Goal: Obtain resource: Obtain resource

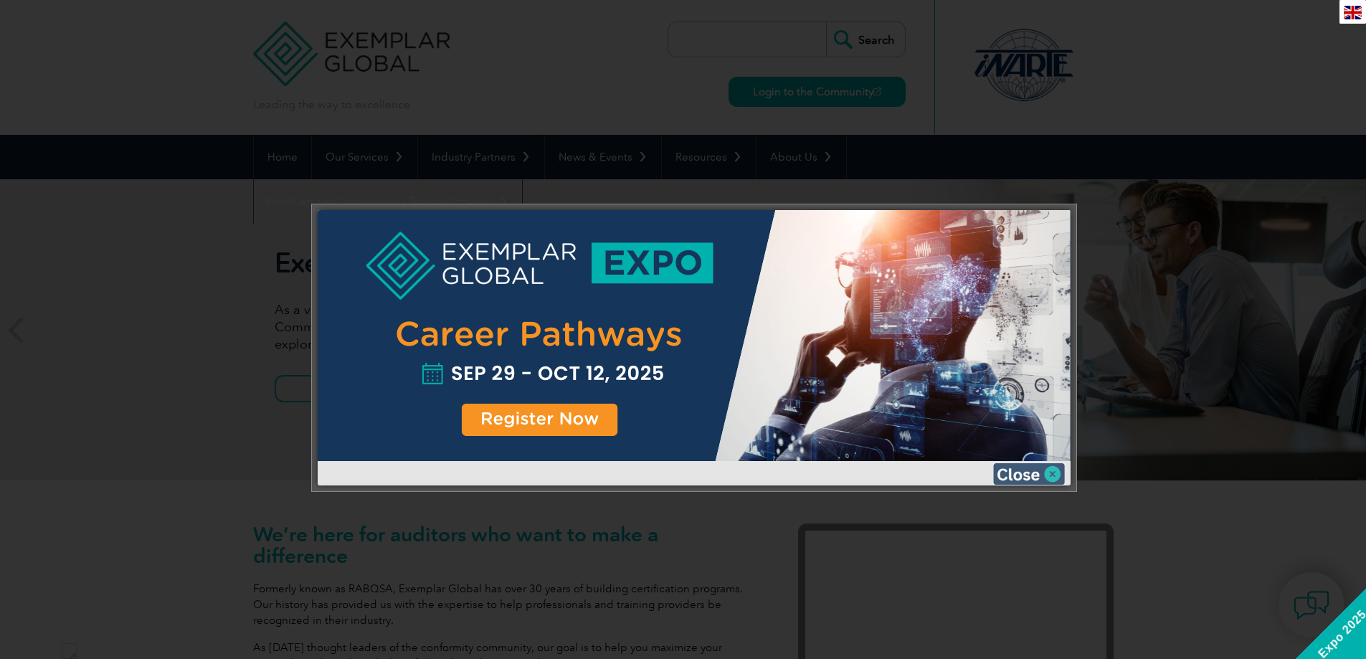
scroll to position [734, 0]
click at [1030, 468] on img at bounding box center [1029, 474] width 72 height 22
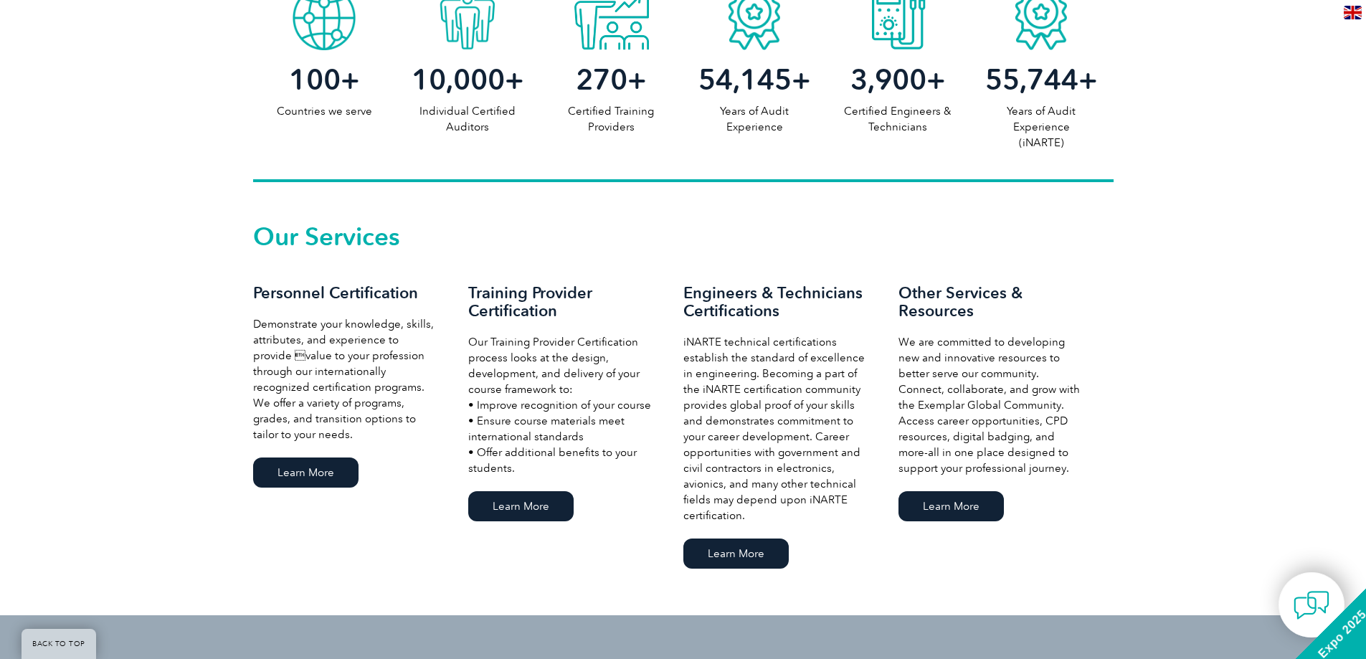
scroll to position [860, 0]
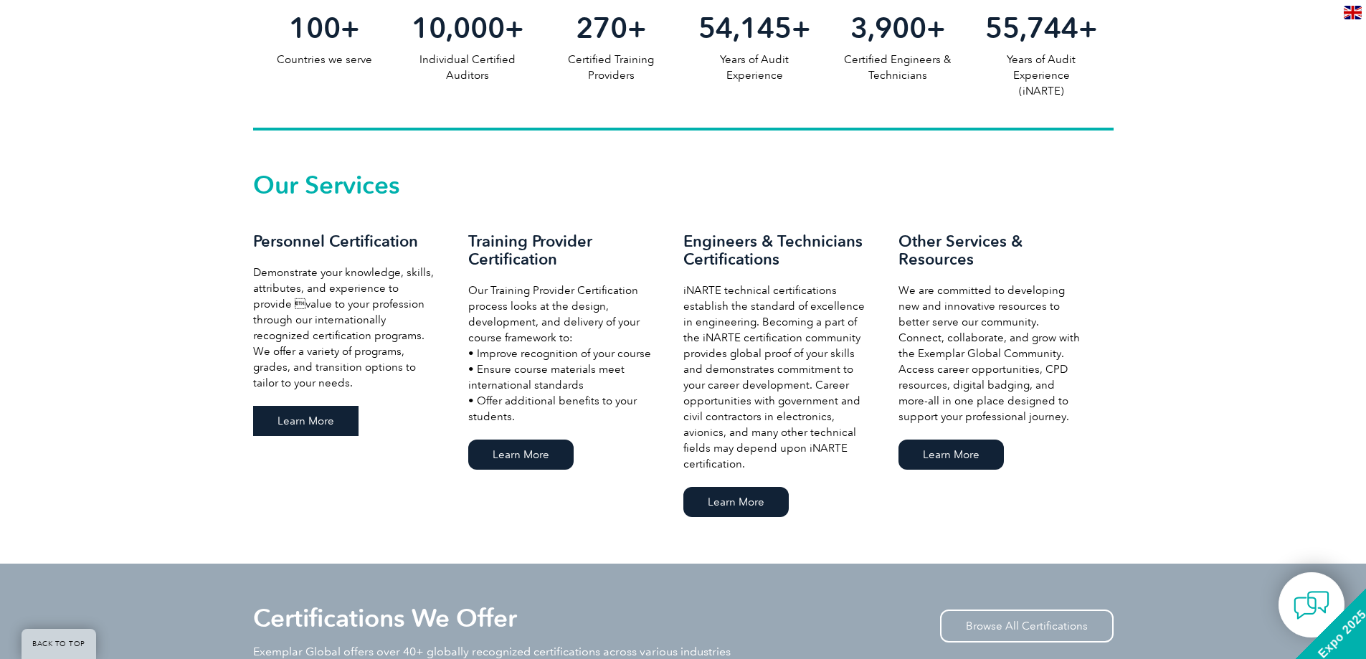
click at [297, 417] on link "Learn More" at bounding box center [305, 421] width 105 height 30
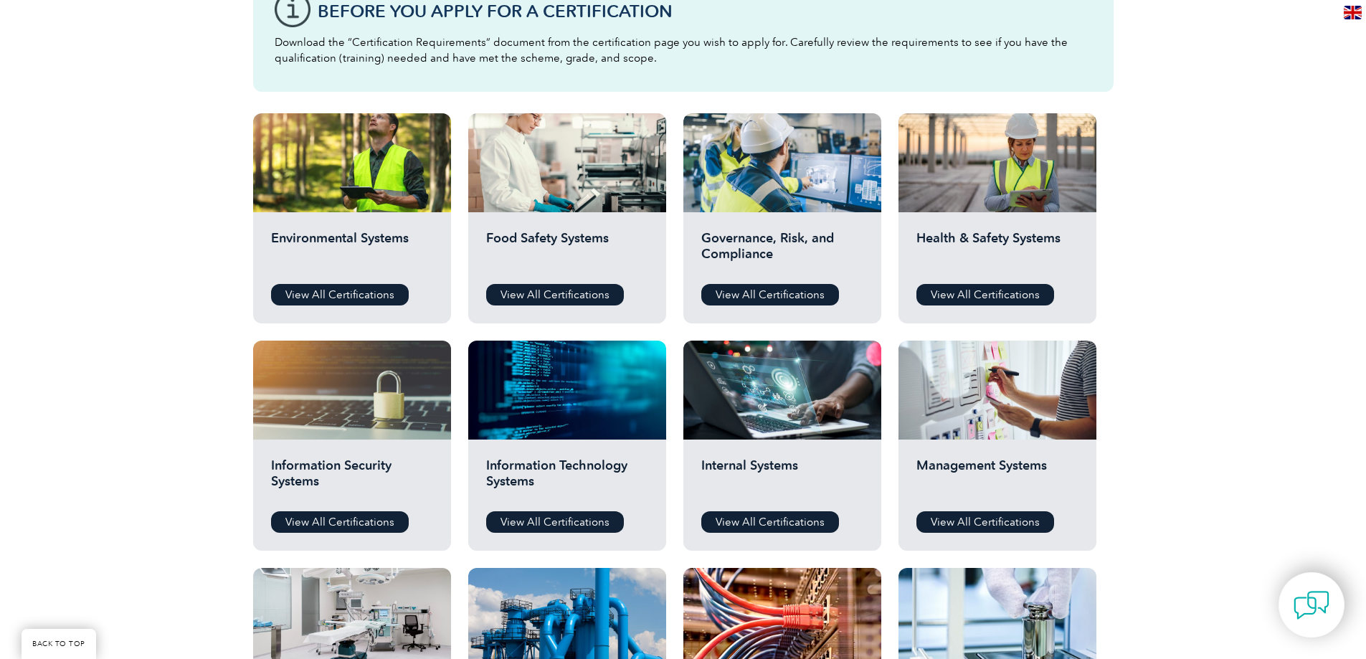
scroll to position [502, 0]
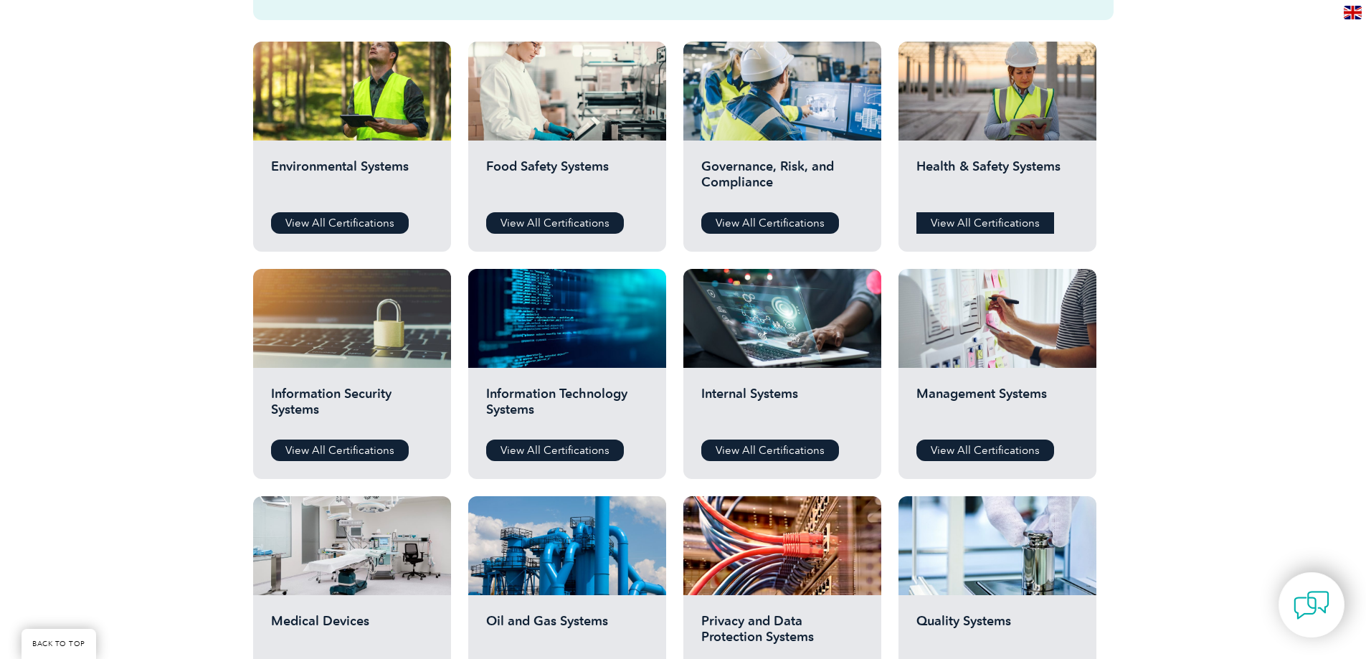
click at [988, 220] on link "View All Certifications" at bounding box center [985, 223] width 138 height 22
click at [1178, 257] on div "Before You Apply For a Certification Download the “Certification Requirements” …" at bounding box center [683, 421] width 1366 height 1146
click at [1012, 222] on link "View All Certifications" at bounding box center [985, 223] width 138 height 22
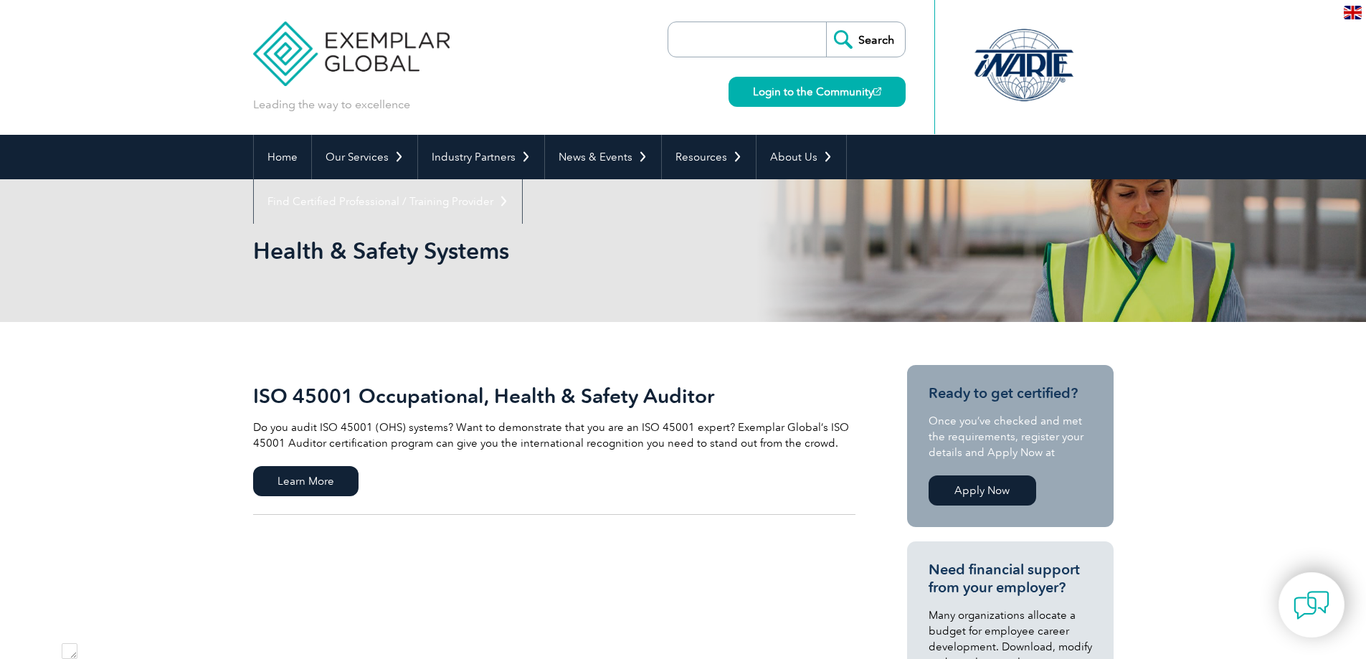
scroll to position [734, 0]
click at [314, 484] on span "Learn More" at bounding box center [305, 481] width 105 height 30
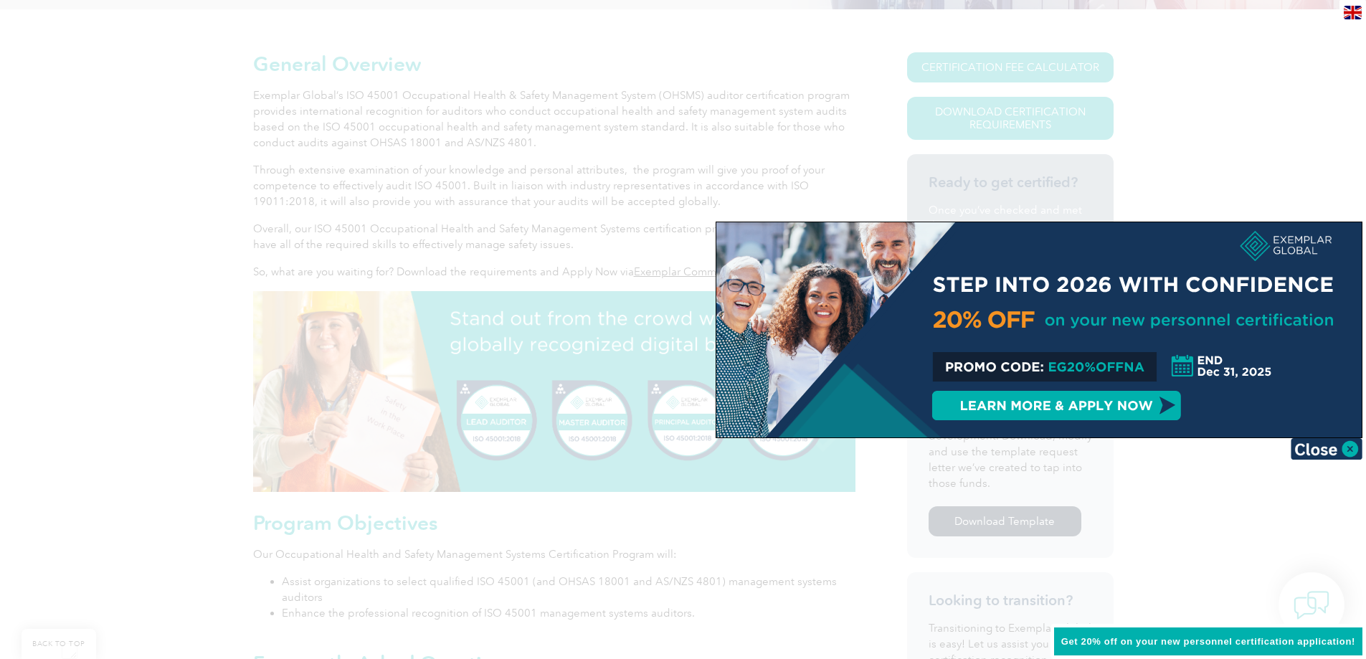
scroll to position [287, 0]
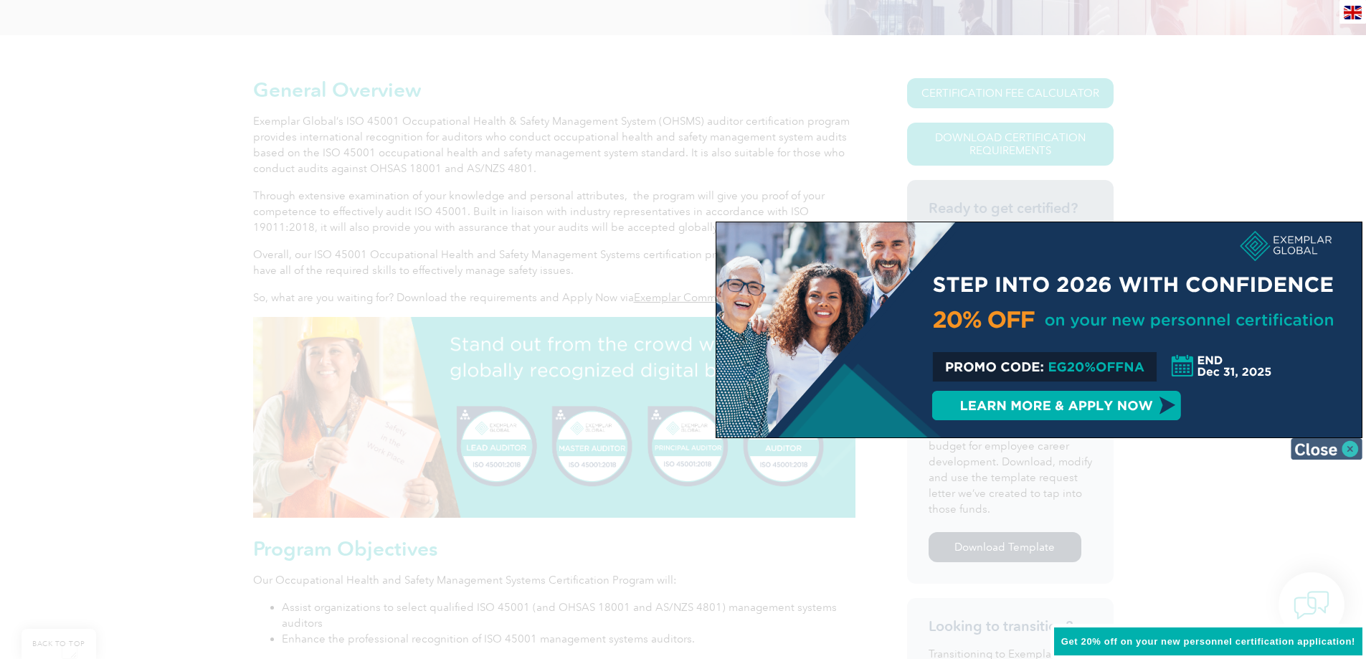
click at [1310, 451] on img at bounding box center [1327, 449] width 72 height 22
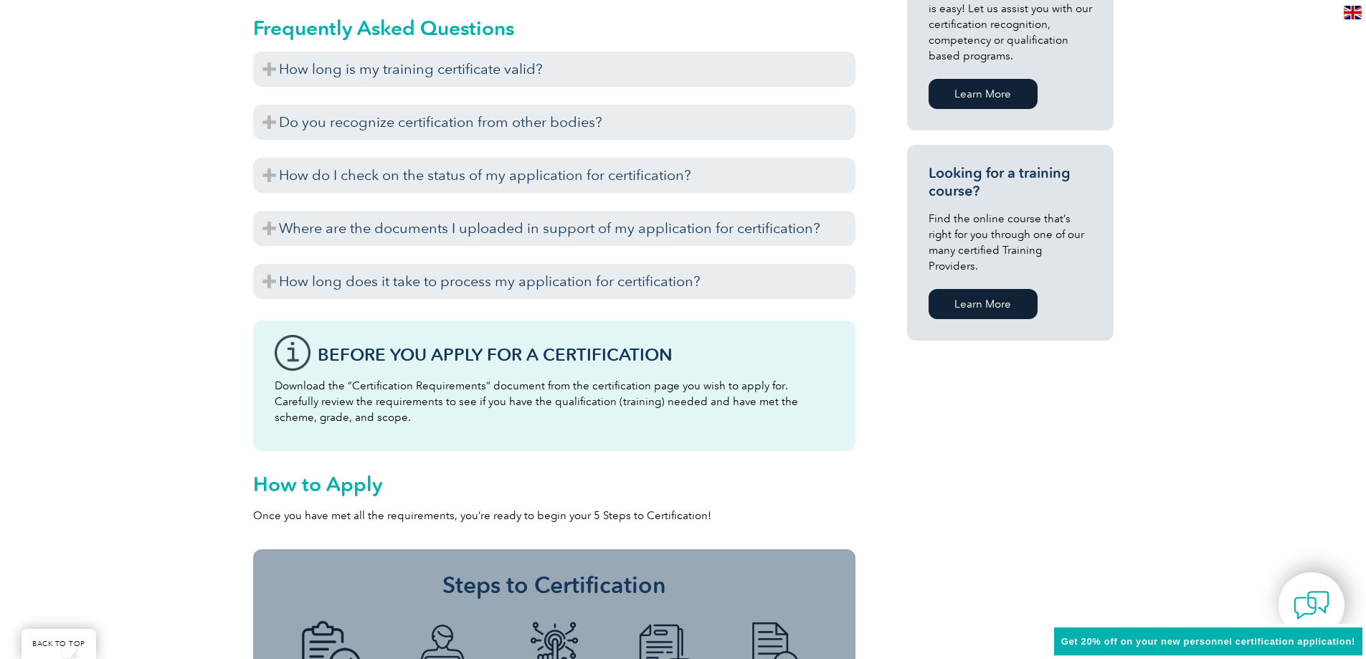
scroll to position [932, 0]
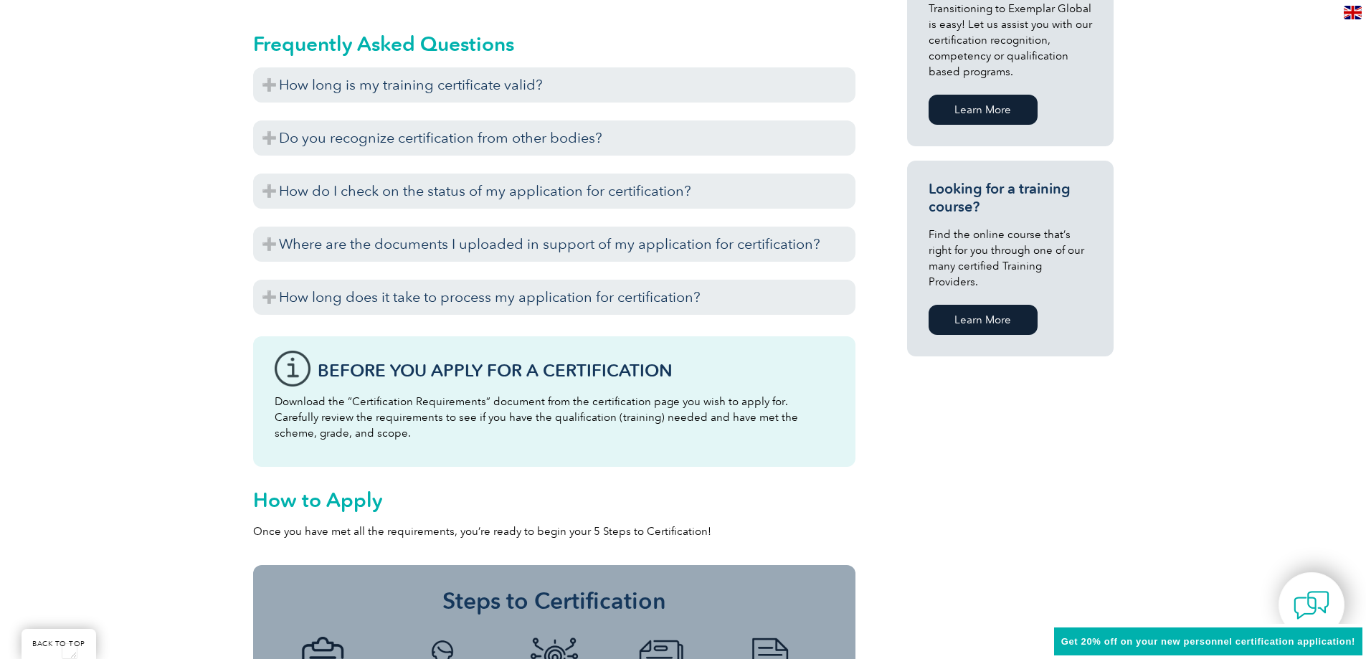
click at [273, 292] on h3 "How long does it take to process my application for certification?" at bounding box center [554, 297] width 602 height 35
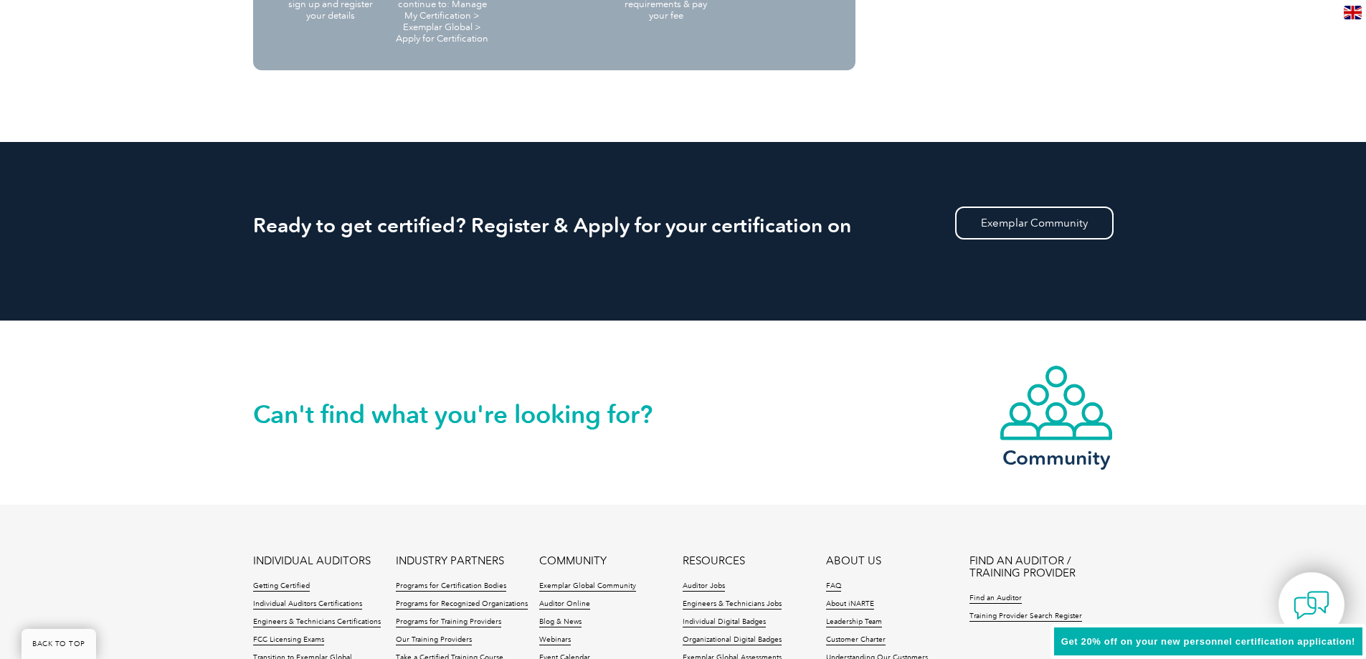
scroll to position [1793, 0]
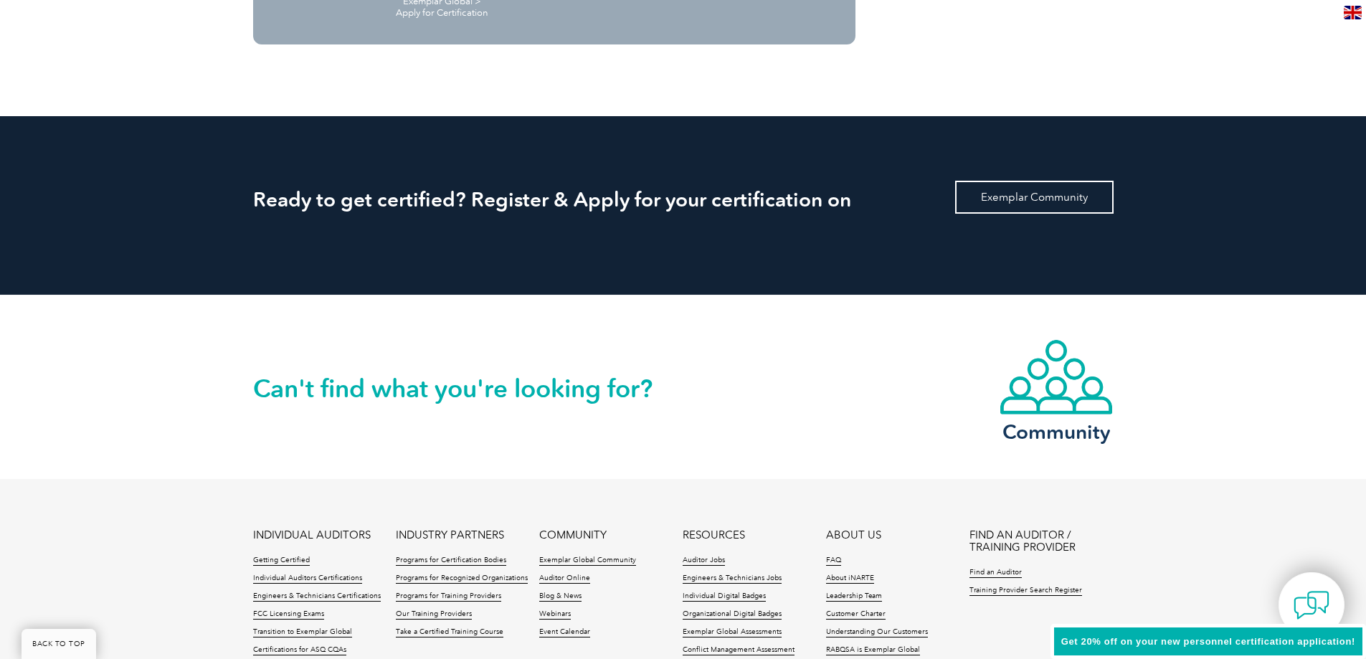
click at [1045, 194] on link "Exemplar Community" at bounding box center [1034, 197] width 158 height 33
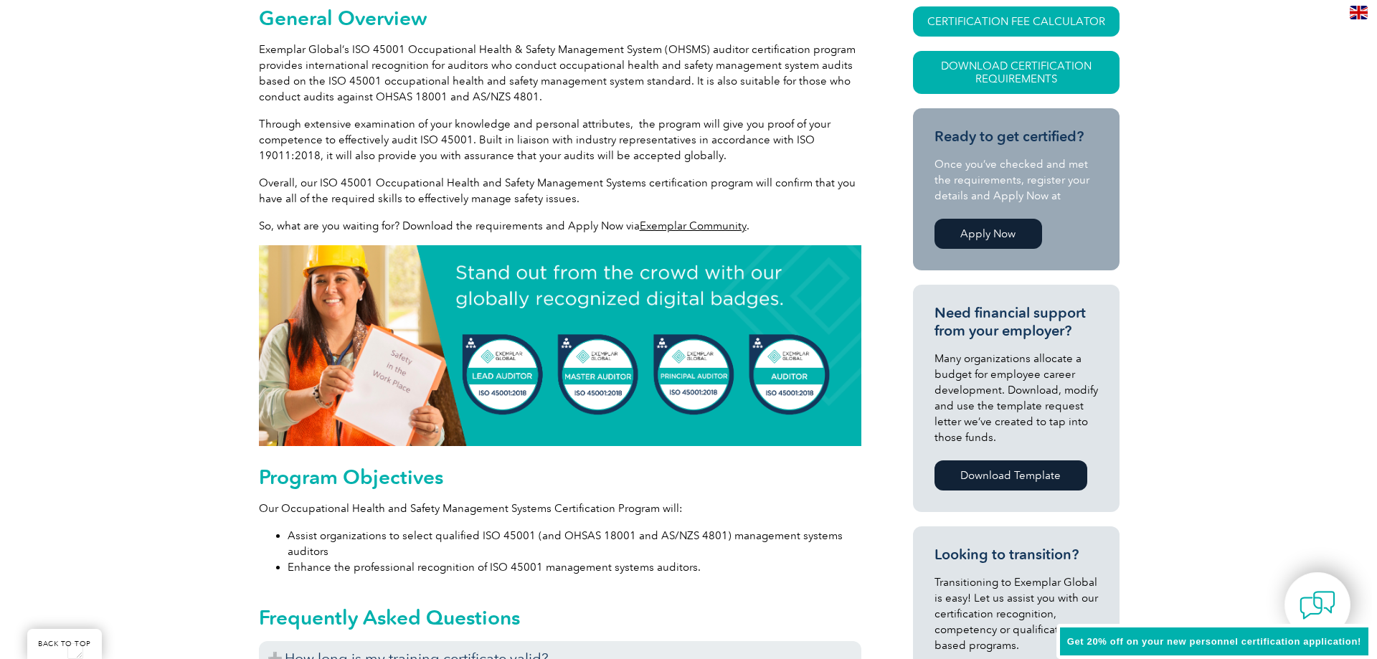
scroll to position [287, 0]
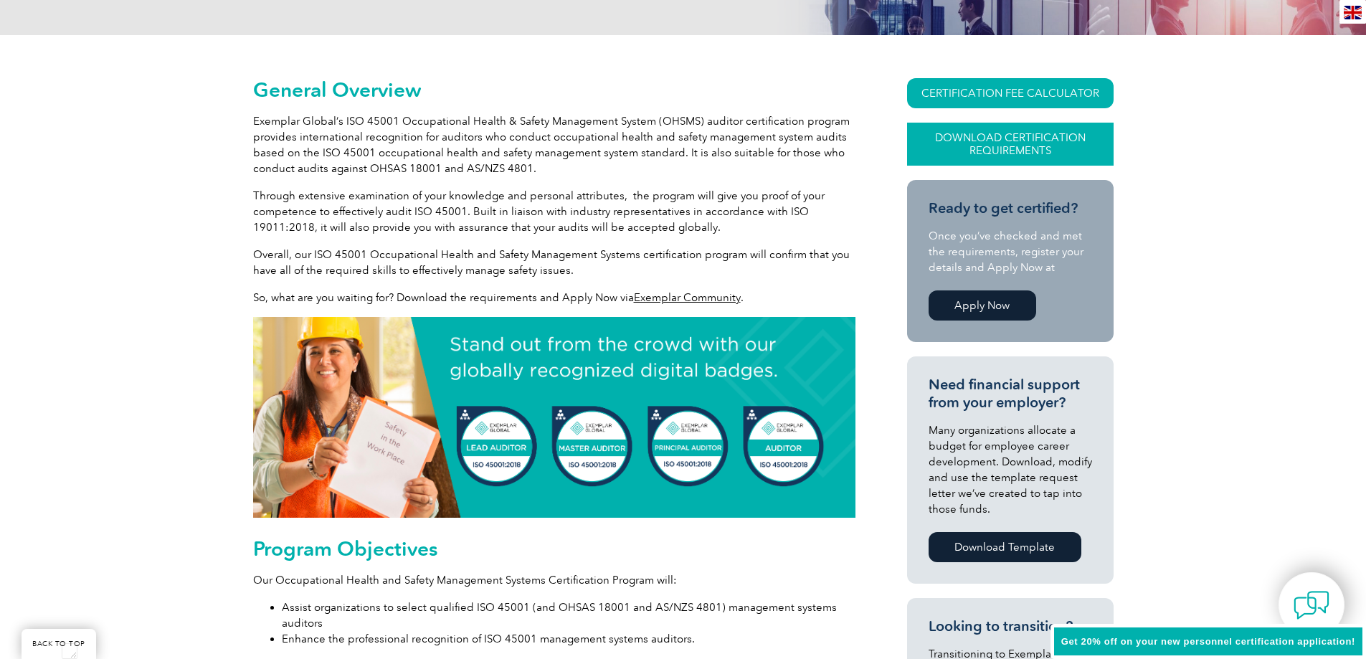
click at [1018, 143] on link "Download Certification Requirements" at bounding box center [1010, 144] width 207 height 43
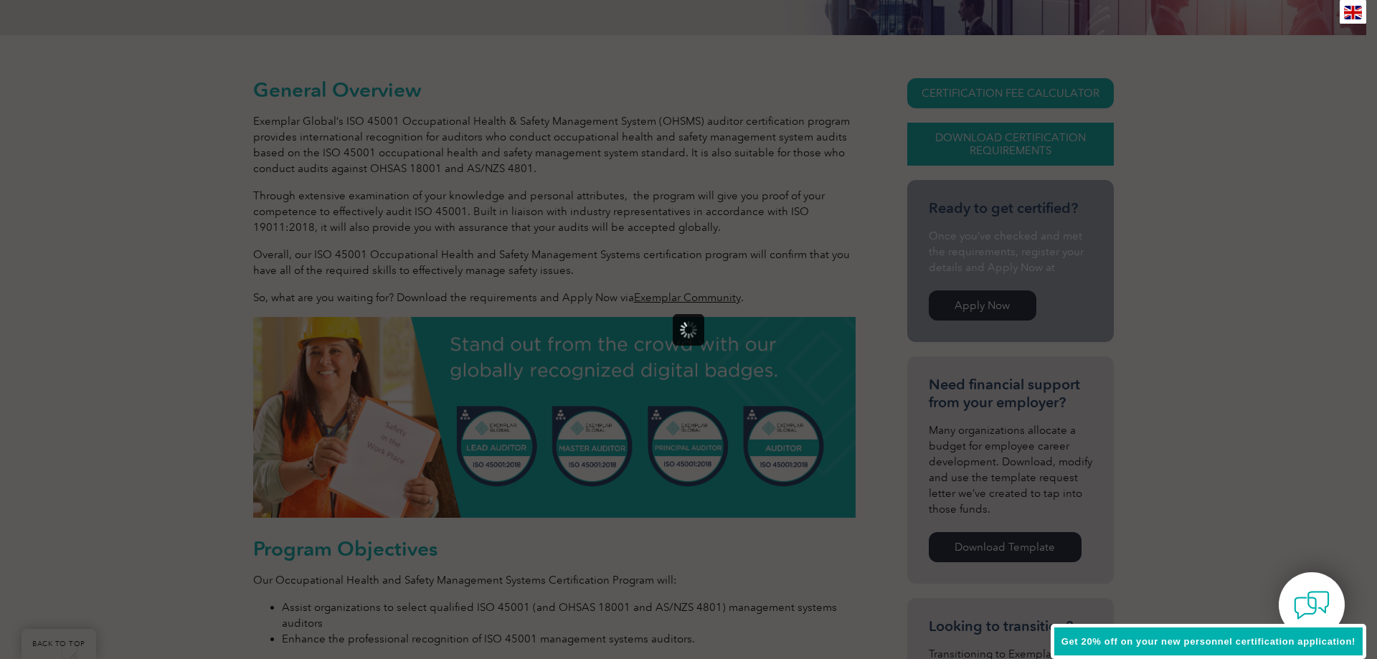
scroll to position [0, 0]
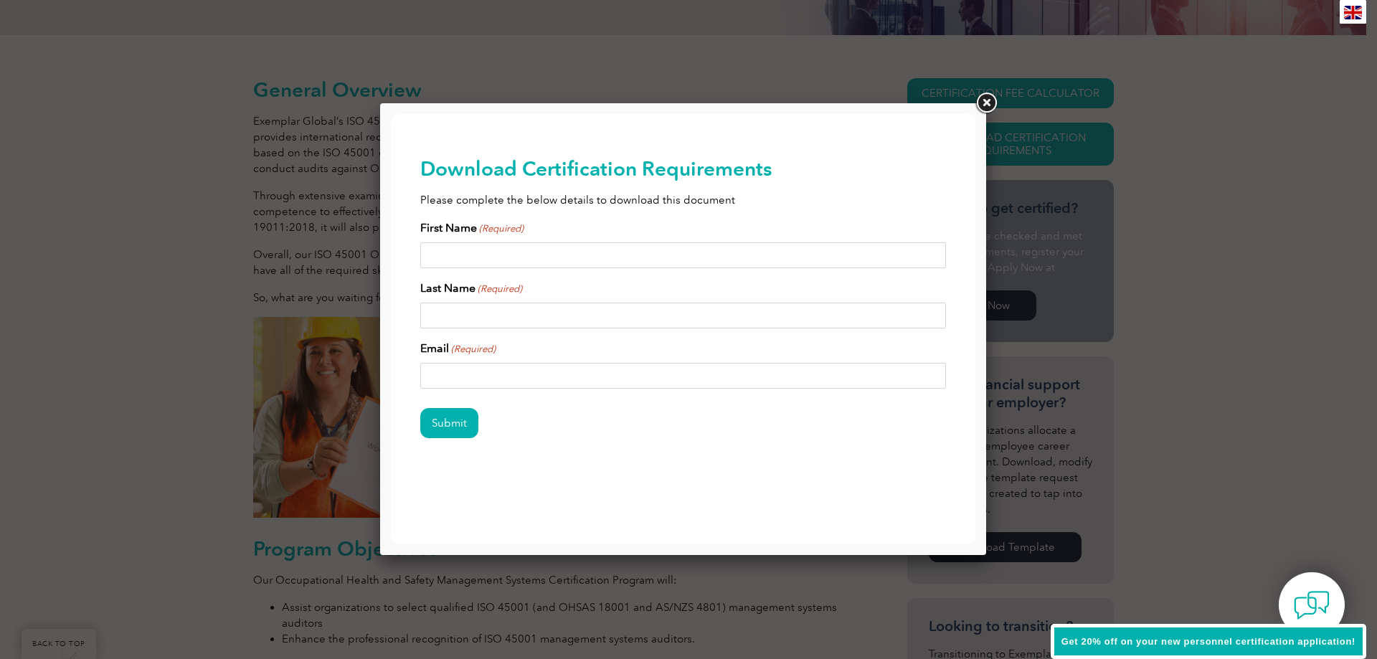
click at [479, 255] on input "First Name (Required)" at bounding box center [683, 255] width 526 height 26
type input "[PERSON_NAME]"
type input "Rohrlach"
type input "[EMAIL_ADDRESS][DOMAIN_NAME]"
click at [453, 421] on input "Submit" at bounding box center [449, 423] width 58 height 30
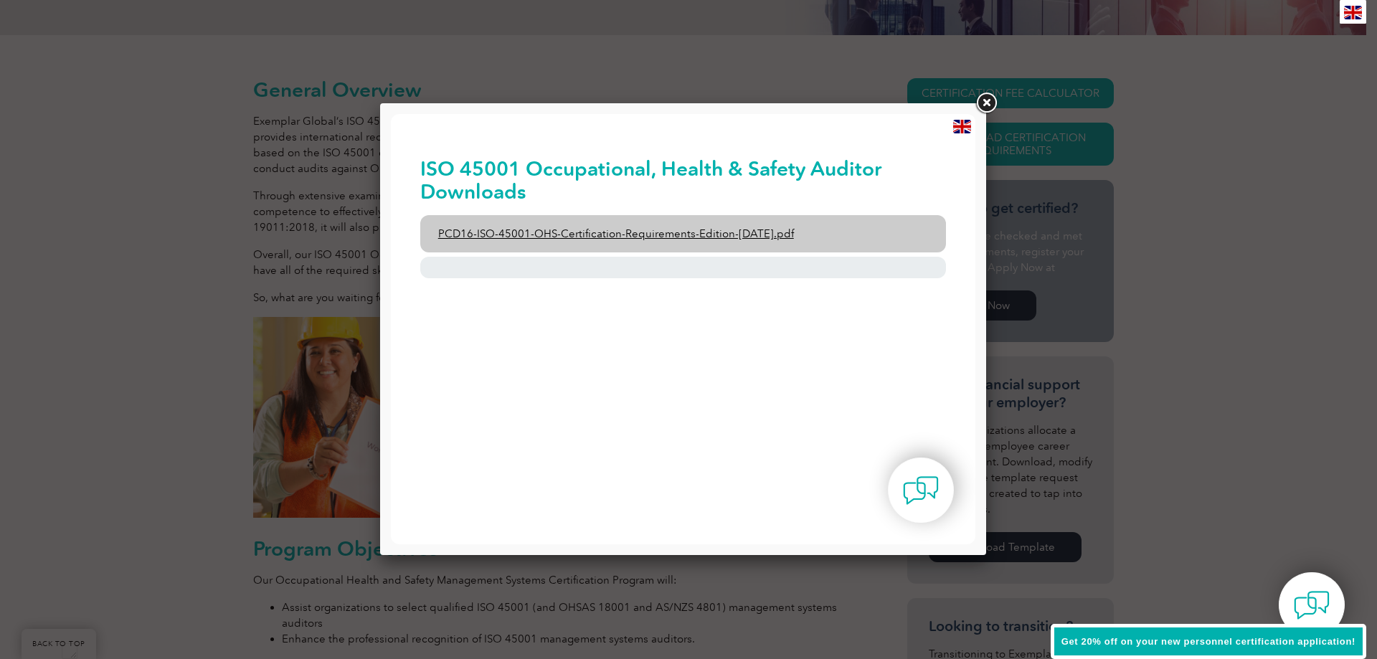
click at [655, 236] on link "PCD16-ISO-45001-OHS-Certification-Requirements-Edition-[DATE].pdf" at bounding box center [683, 233] width 526 height 37
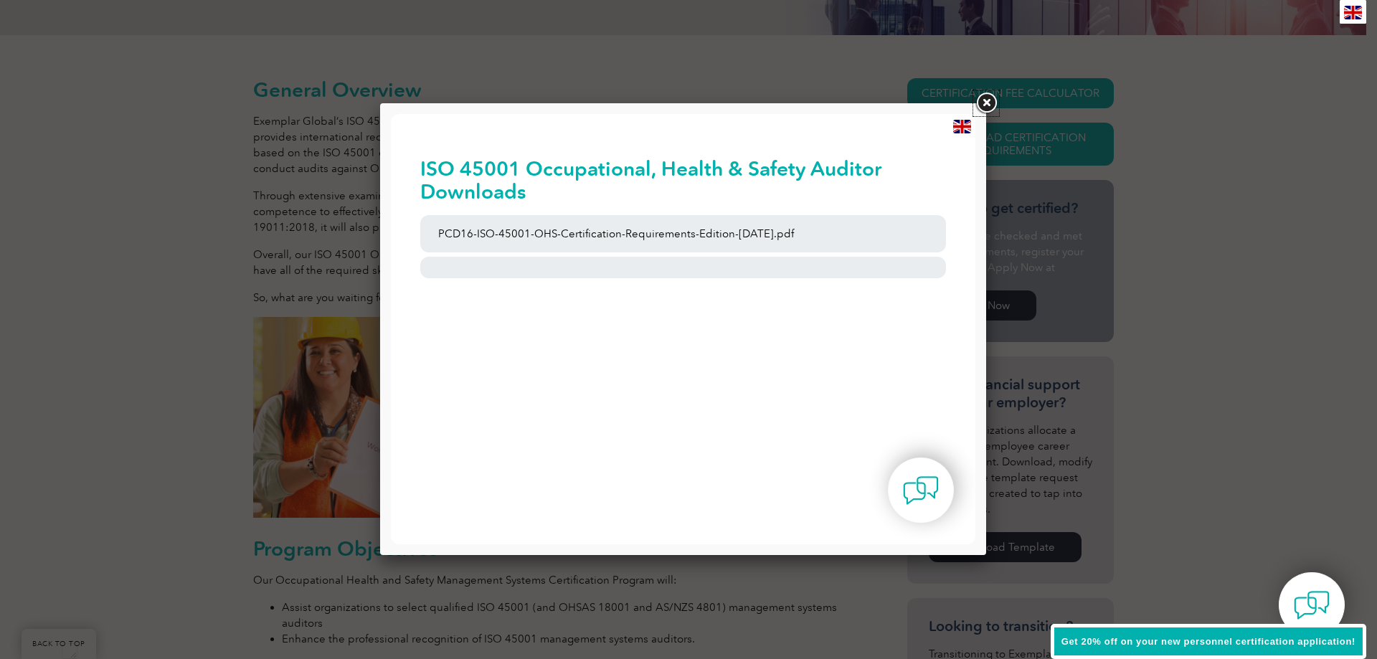
click at [987, 100] on link at bounding box center [986, 103] width 26 height 26
